Goal: Transaction & Acquisition: Purchase product/service

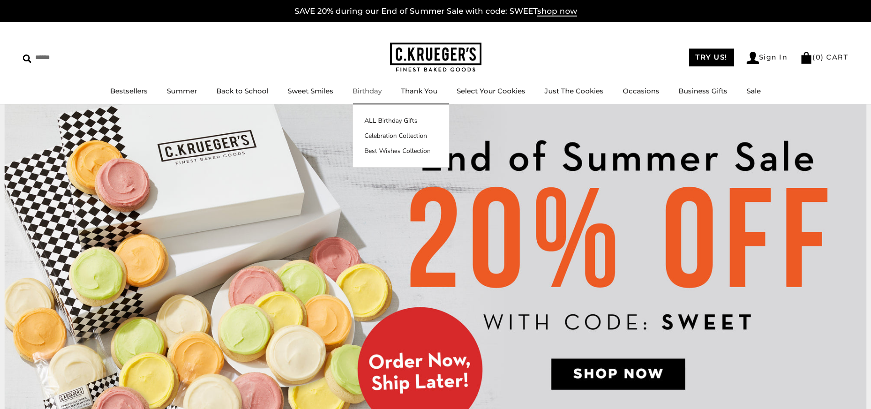
click at [363, 90] on link "Birthday" at bounding box center [367, 90] width 29 height 9
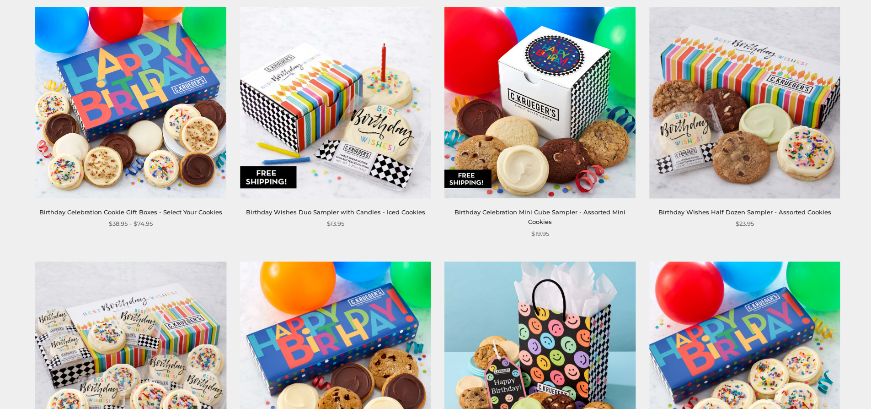
scroll to position [675, 0]
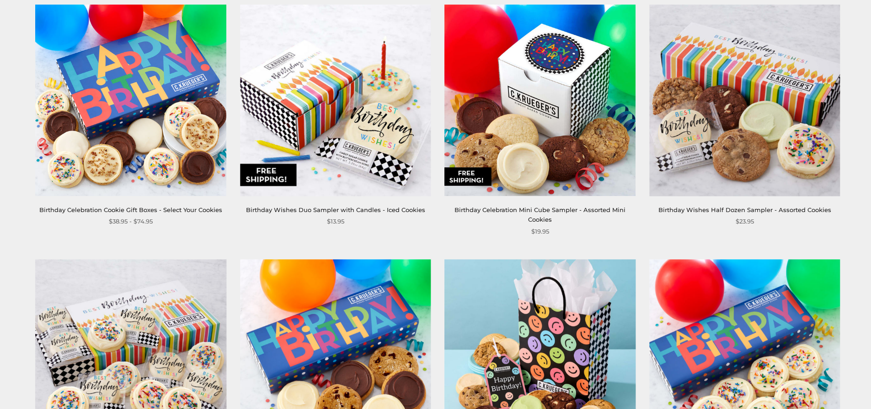
click at [361, 159] on img at bounding box center [335, 100] width 191 height 191
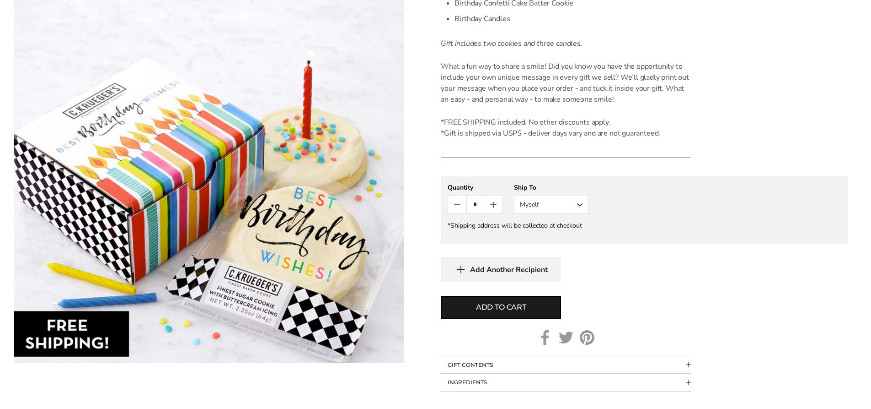
scroll to position [320, 0]
click at [578, 199] on button "Myself" at bounding box center [551, 203] width 75 height 18
click at [538, 238] on button "Other Recipient" at bounding box center [552, 237] width 74 height 16
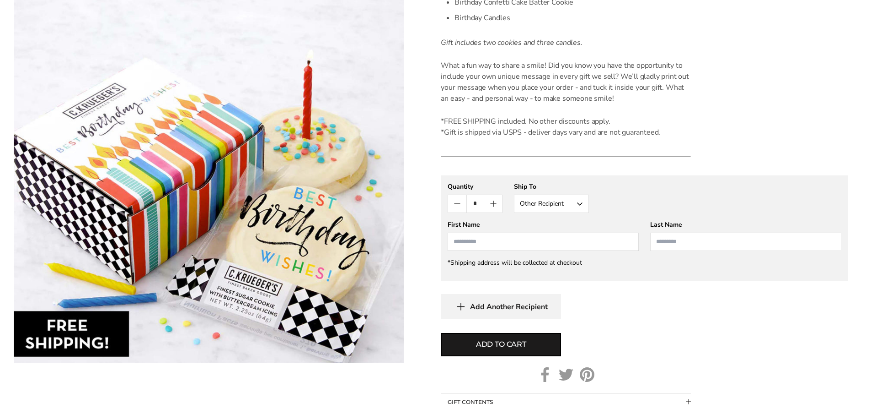
click at [467, 243] on input "First Name" at bounding box center [543, 241] width 191 height 18
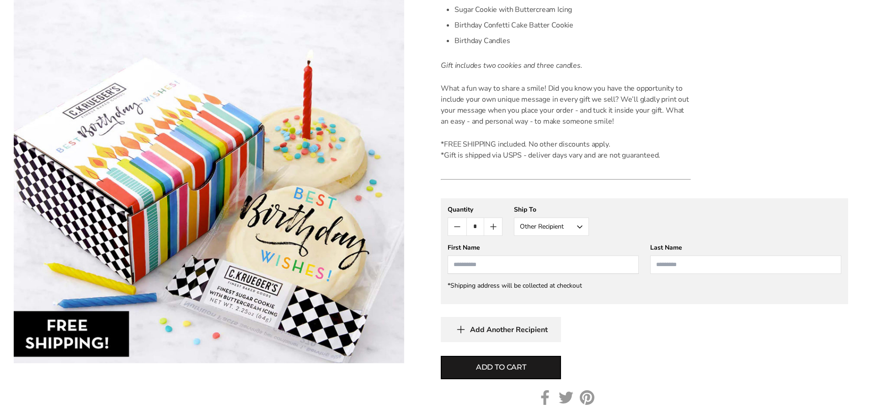
scroll to position [286, 0]
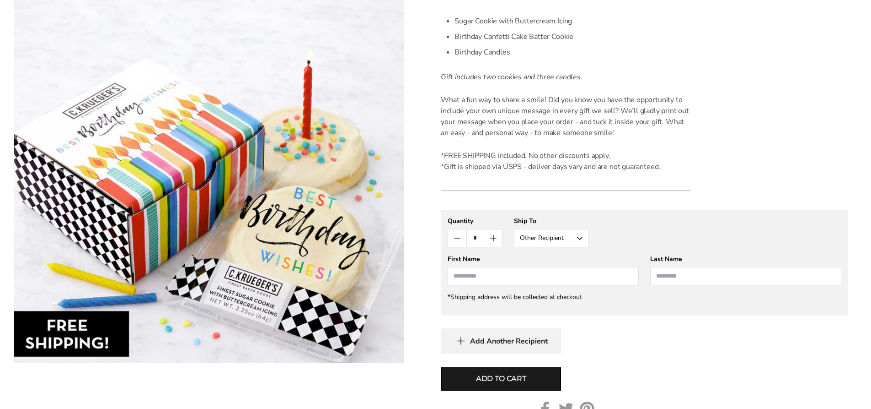
click at [494, 278] on input "First Name" at bounding box center [543, 276] width 191 height 18
type input "******"
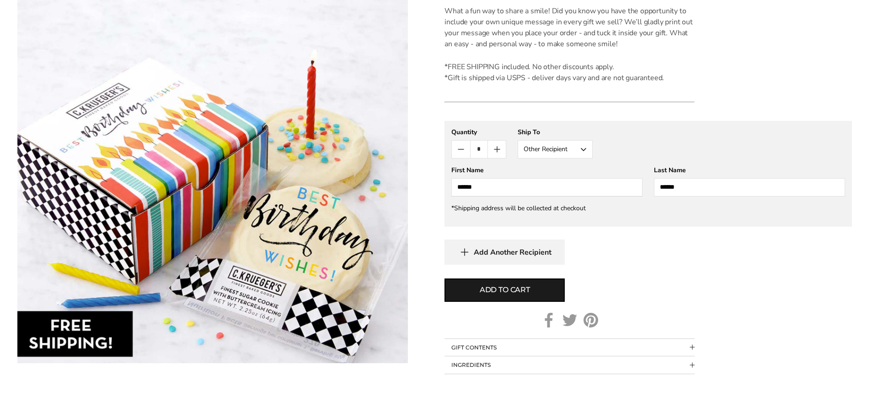
scroll to position [377, 0]
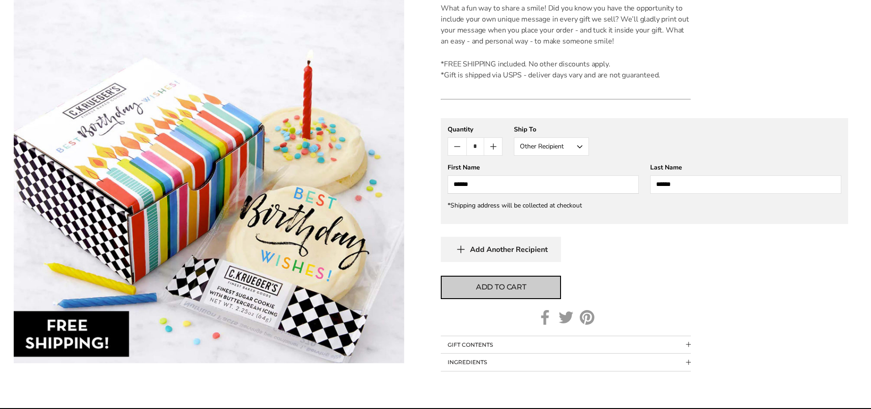
type input "******"
click at [481, 285] on span "Add to cart" at bounding box center [501, 286] width 50 height 11
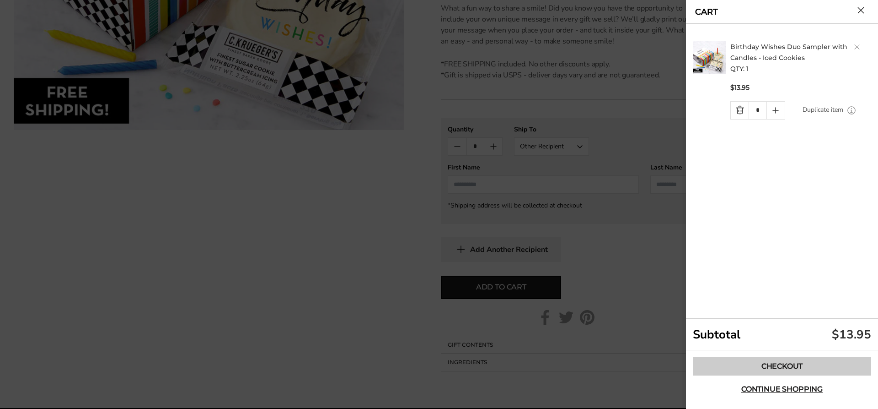
click at [754, 367] on link "Checkout" at bounding box center [782, 366] width 178 height 18
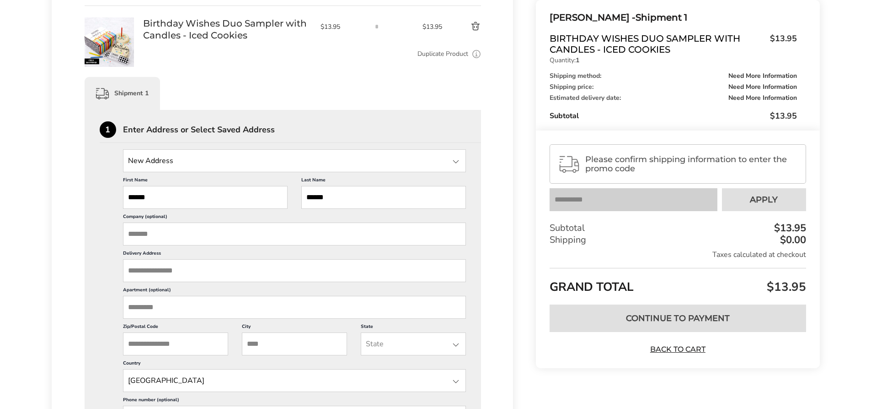
scroll to position [160, 0]
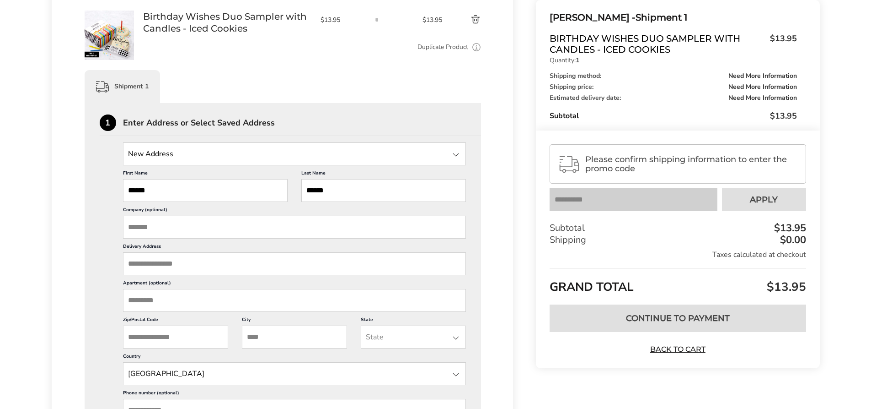
click at [238, 266] on input "Delivery Address" at bounding box center [295, 263] width 344 height 23
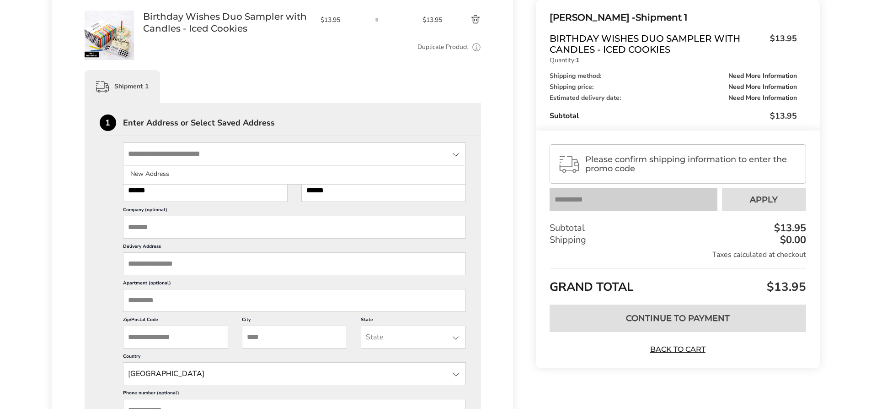
click at [151, 160] on input "State" at bounding box center [295, 153] width 344 height 23
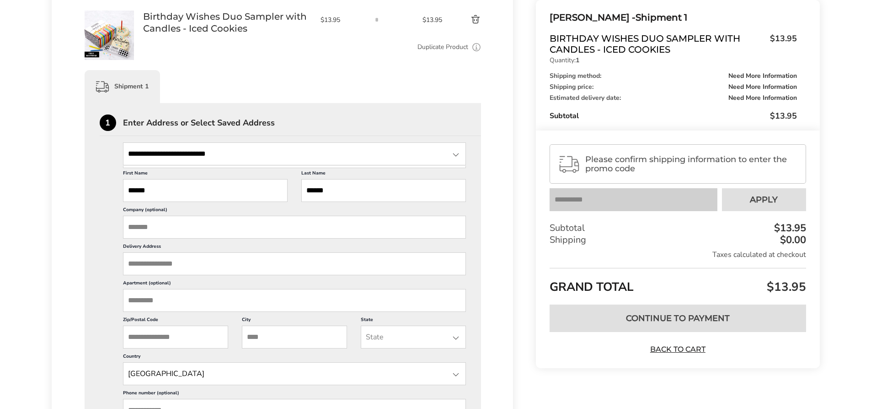
type input "**********"
drag, startPoint x: 273, startPoint y: 163, endPoint x: 107, endPoint y: 162, distance: 165.6
click at [107, 162] on div "**********" at bounding box center [283, 300] width 367 height 317
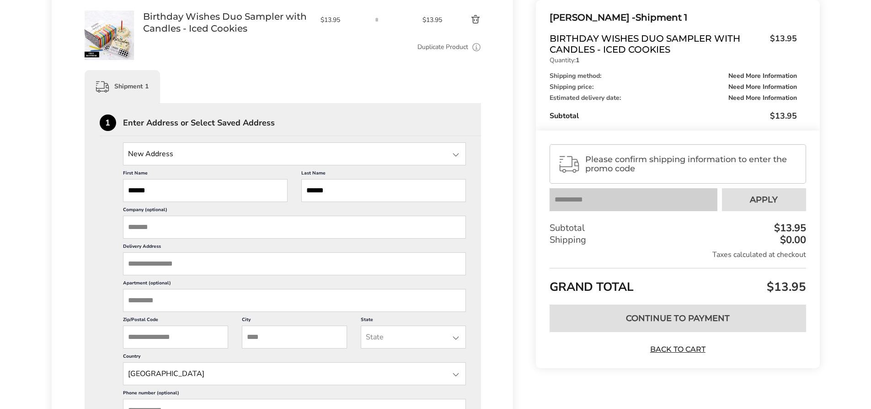
click at [156, 262] on input "Delivery Address" at bounding box center [295, 263] width 344 height 23
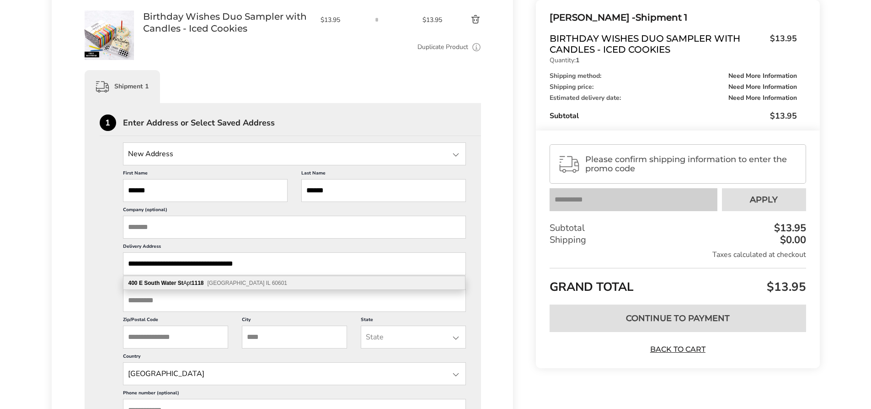
click at [156, 283] on b "South Water" at bounding box center [160, 283] width 32 height 6
type input "**********"
type input "*******"
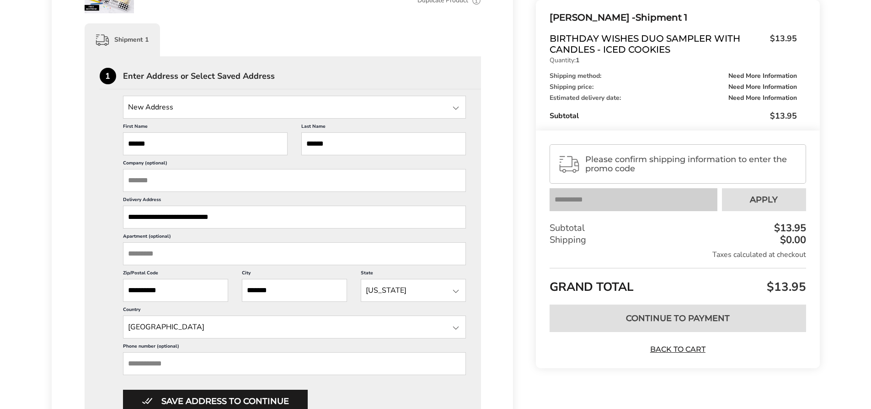
scroll to position [206, 0]
click at [159, 367] on input "Phone number (optional)" at bounding box center [295, 364] width 344 height 23
click at [145, 363] on input "Phone number (optional)" at bounding box center [295, 364] width 344 height 23
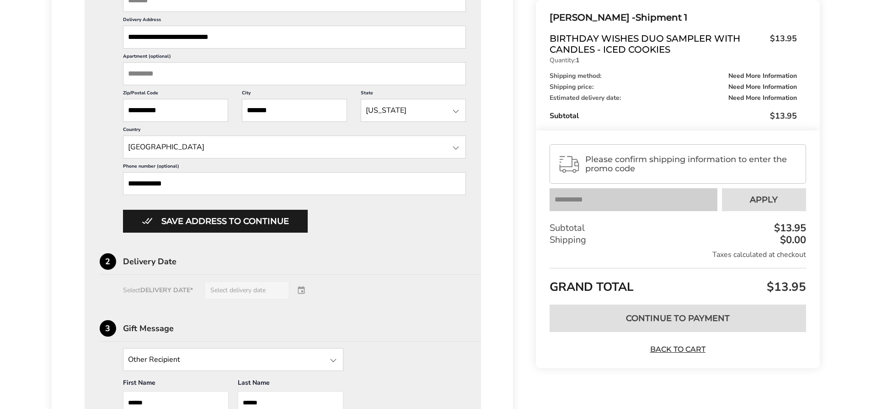
scroll to position [389, 0]
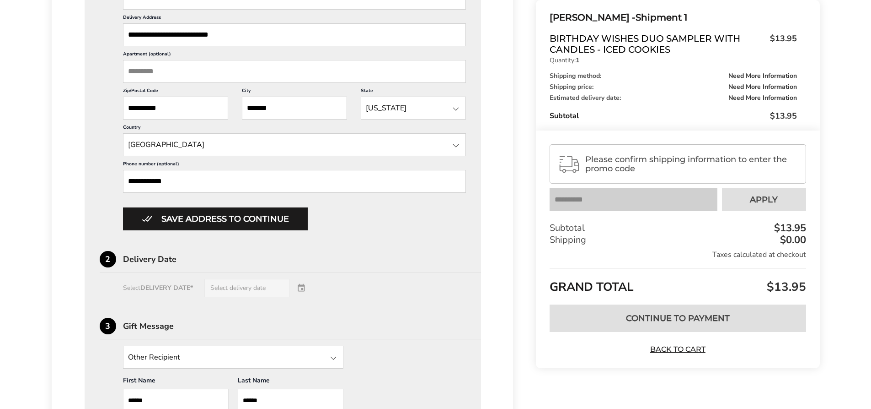
type input "**********"
click at [303, 287] on div "Select DELIVERY DATE* Select delivery date" at bounding box center [283, 288] width 367 height 18
click at [136, 289] on div "Select DELIVERY DATE* Select delivery date" at bounding box center [283, 288] width 367 height 18
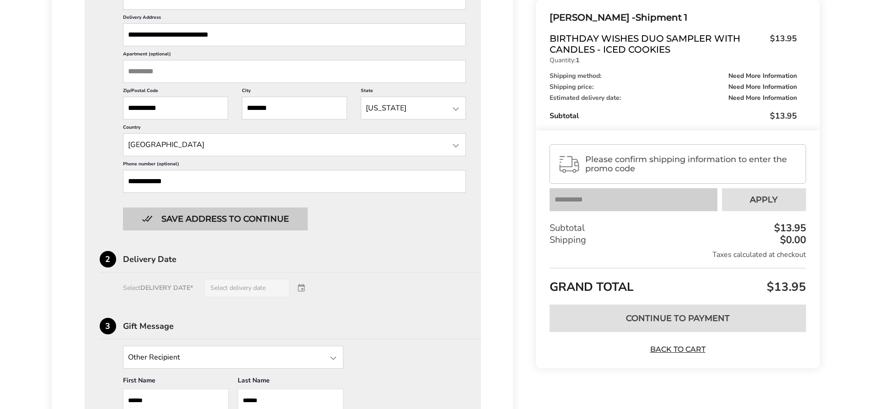
click at [253, 221] on button "Save address to continue" at bounding box center [215, 218] width 185 height 23
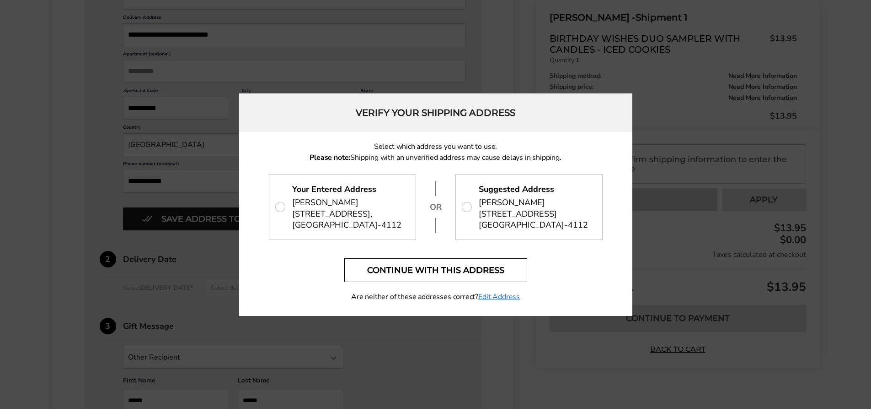
click at [501, 281] on button "Continue with this address" at bounding box center [435, 270] width 183 height 24
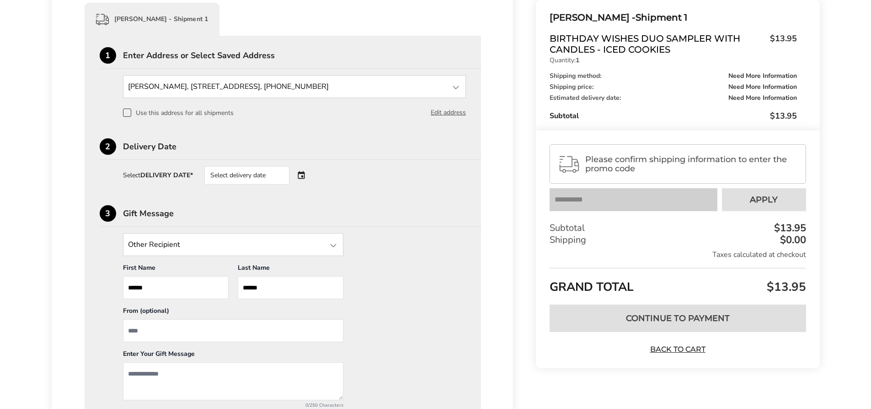
scroll to position [219, 0]
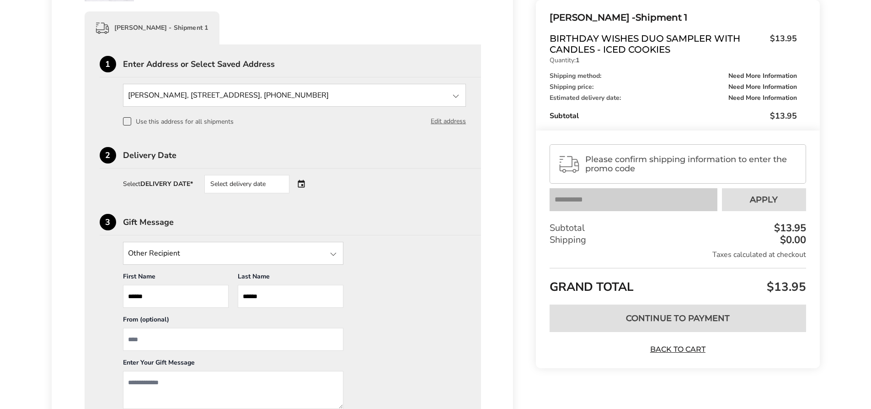
click at [305, 186] on div "Select delivery date" at bounding box center [259, 184] width 111 height 18
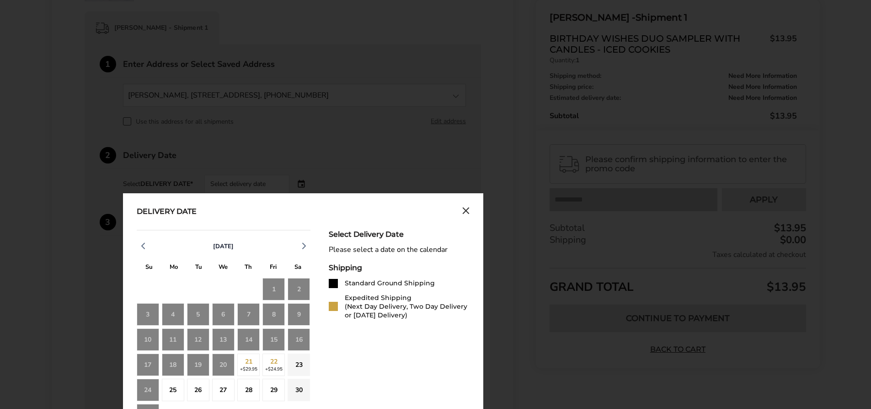
click at [465, 210] on icon "Close calendar" at bounding box center [465, 210] width 5 height 5
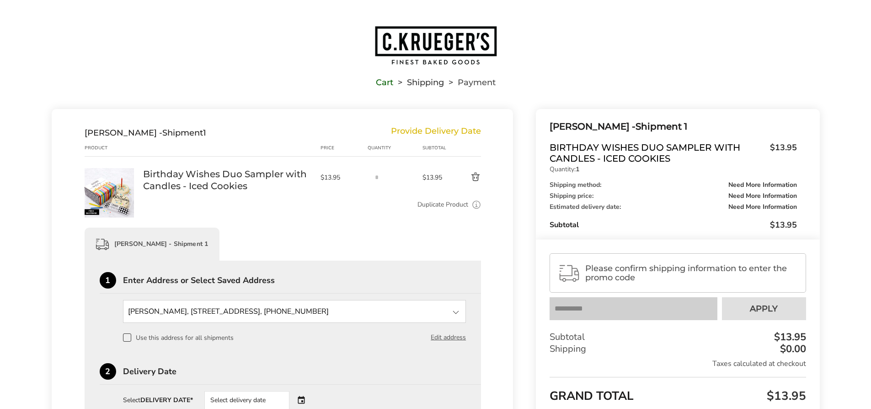
scroll to position [0, 0]
